Goal: Information Seeking & Learning: Learn about a topic

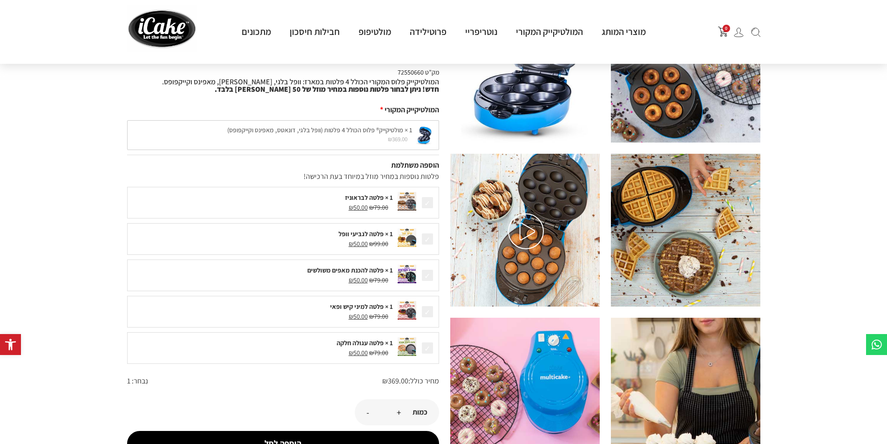
scroll to position [93, 0]
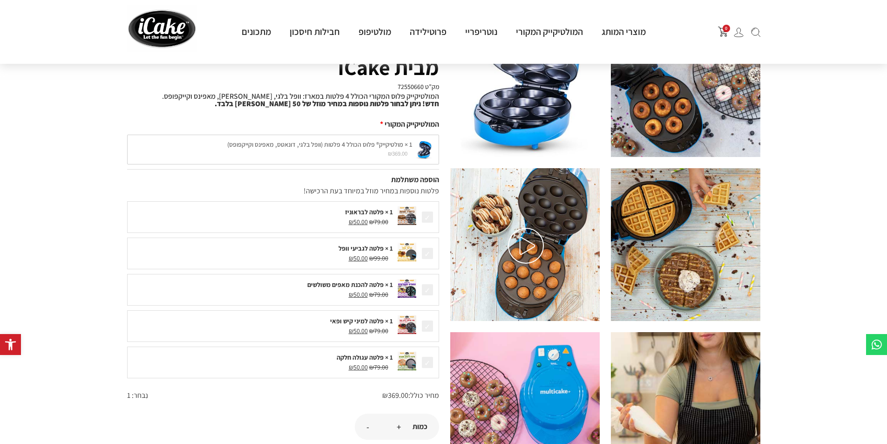
click at [667, 239] on img at bounding box center [685, 244] width 149 height 153
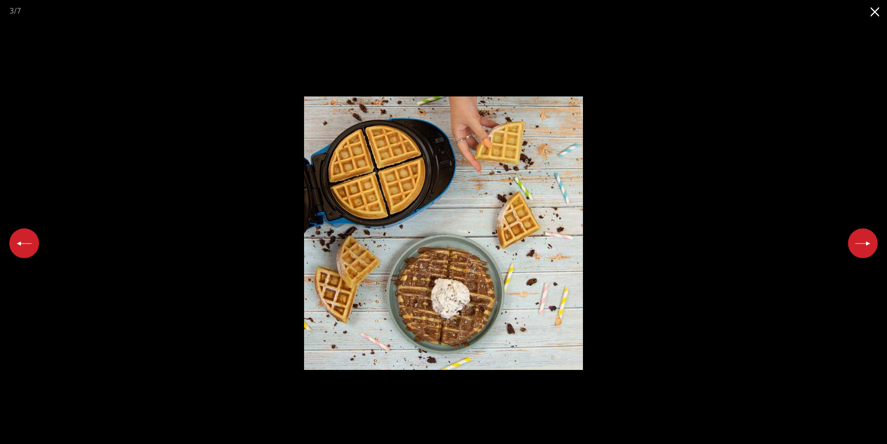
click at [870, 242] on button "Next slide" at bounding box center [862, 243] width 30 height 30
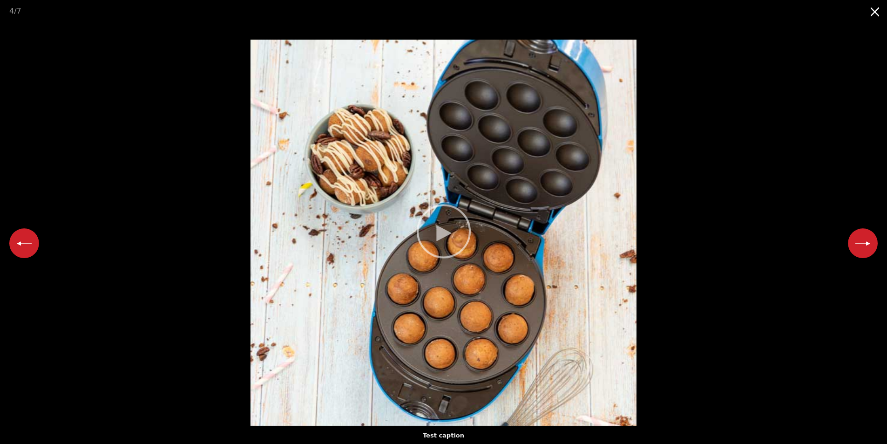
click at [870, 242] on button "Next slide" at bounding box center [862, 243] width 30 height 30
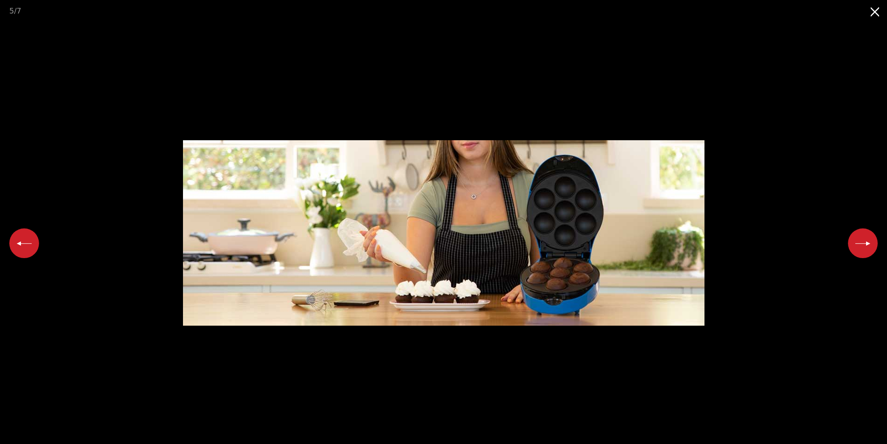
click at [870, 242] on button "Next slide" at bounding box center [862, 243] width 30 height 30
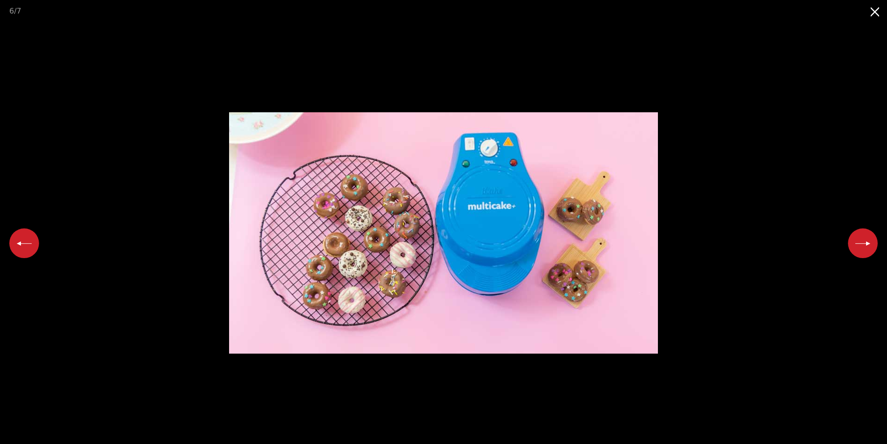
click at [870, 242] on button "Next slide" at bounding box center [862, 243] width 30 height 30
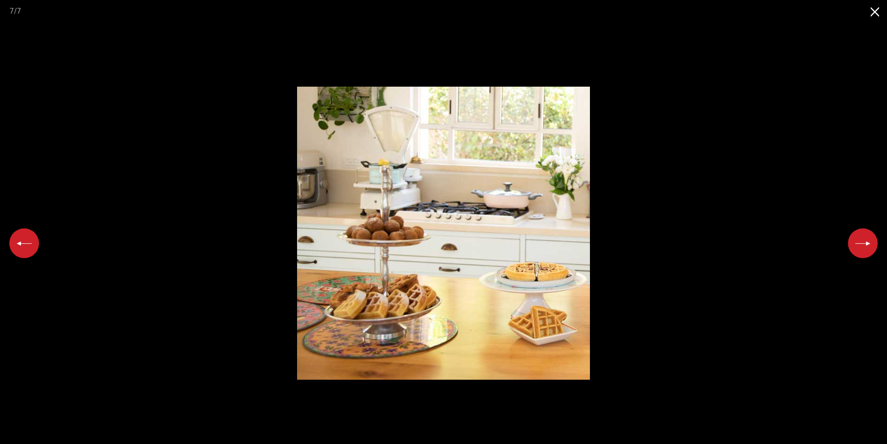
click at [870, 242] on button "Next slide" at bounding box center [862, 243] width 30 height 30
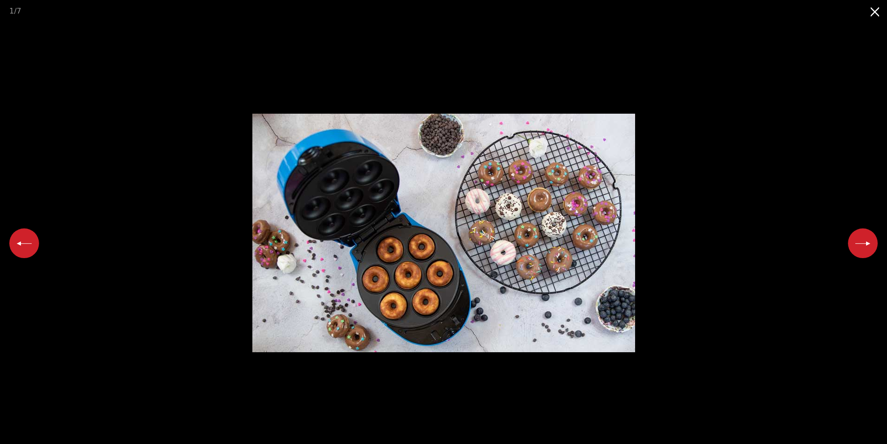
click at [870, 242] on button "Next slide" at bounding box center [862, 243] width 30 height 30
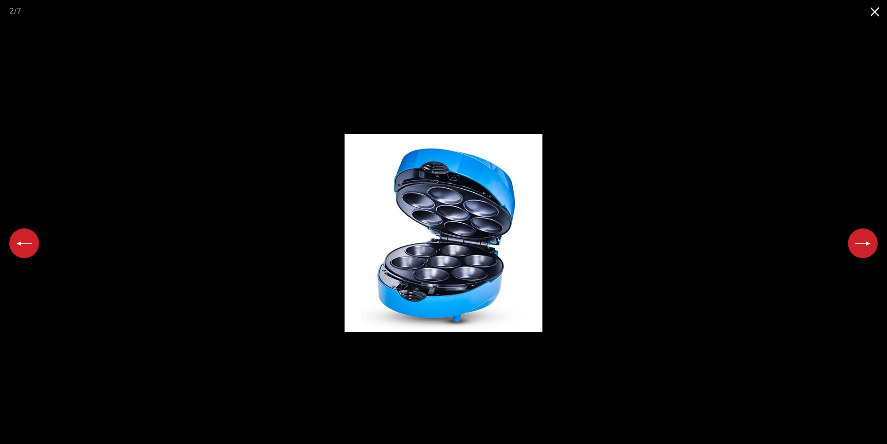
click at [865, 242] on button "Next slide" at bounding box center [862, 243] width 30 height 30
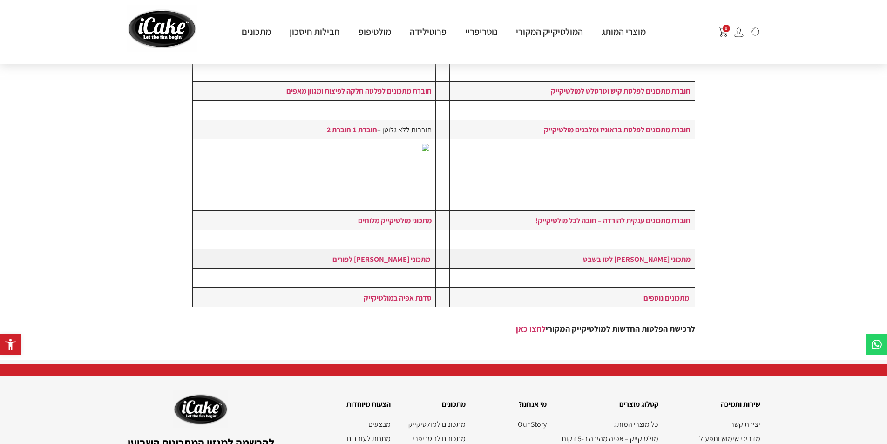
scroll to position [194, 0]
